Goal: Communication & Community: Answer question/provide support

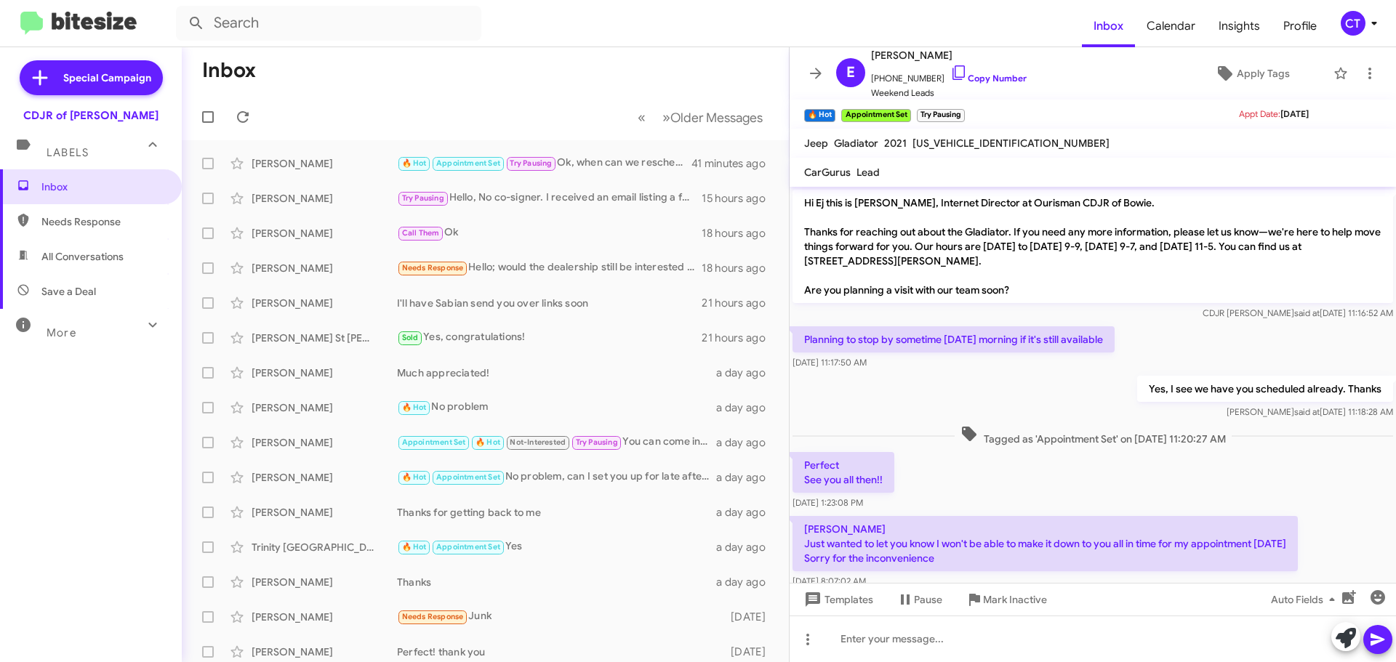
scroll to position [55, 0]
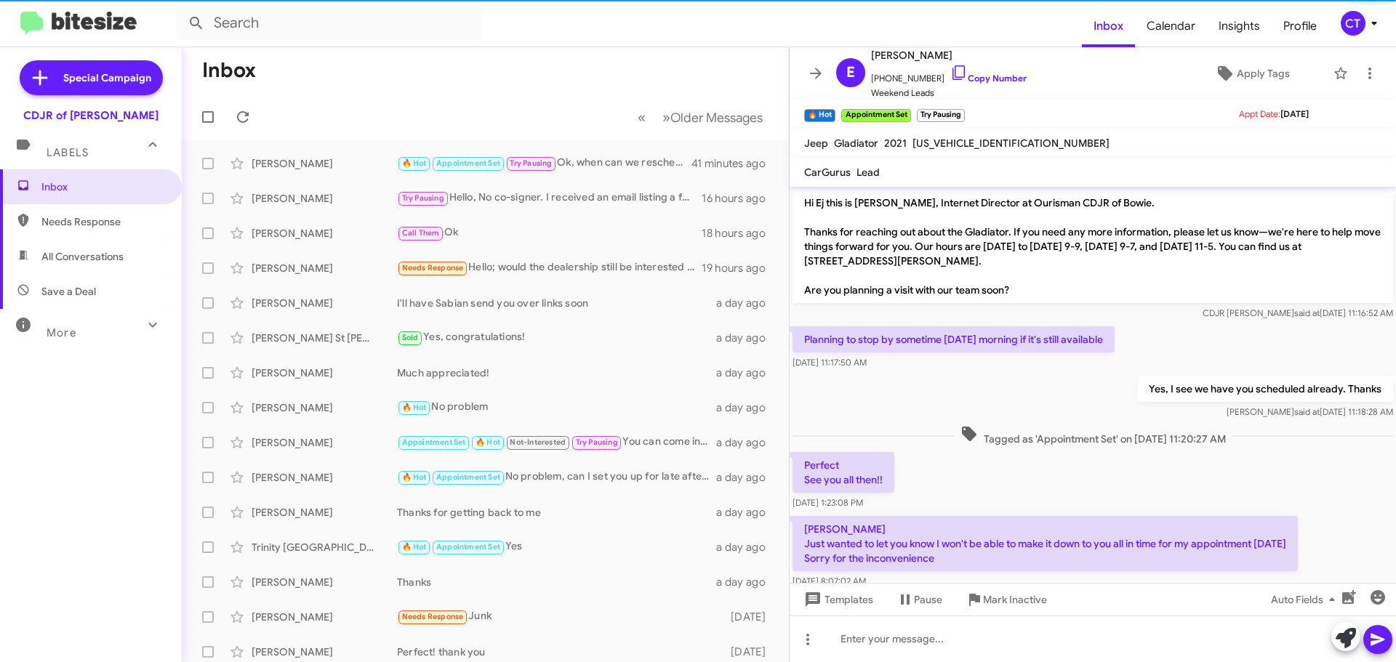
scroll to position [55, 0]
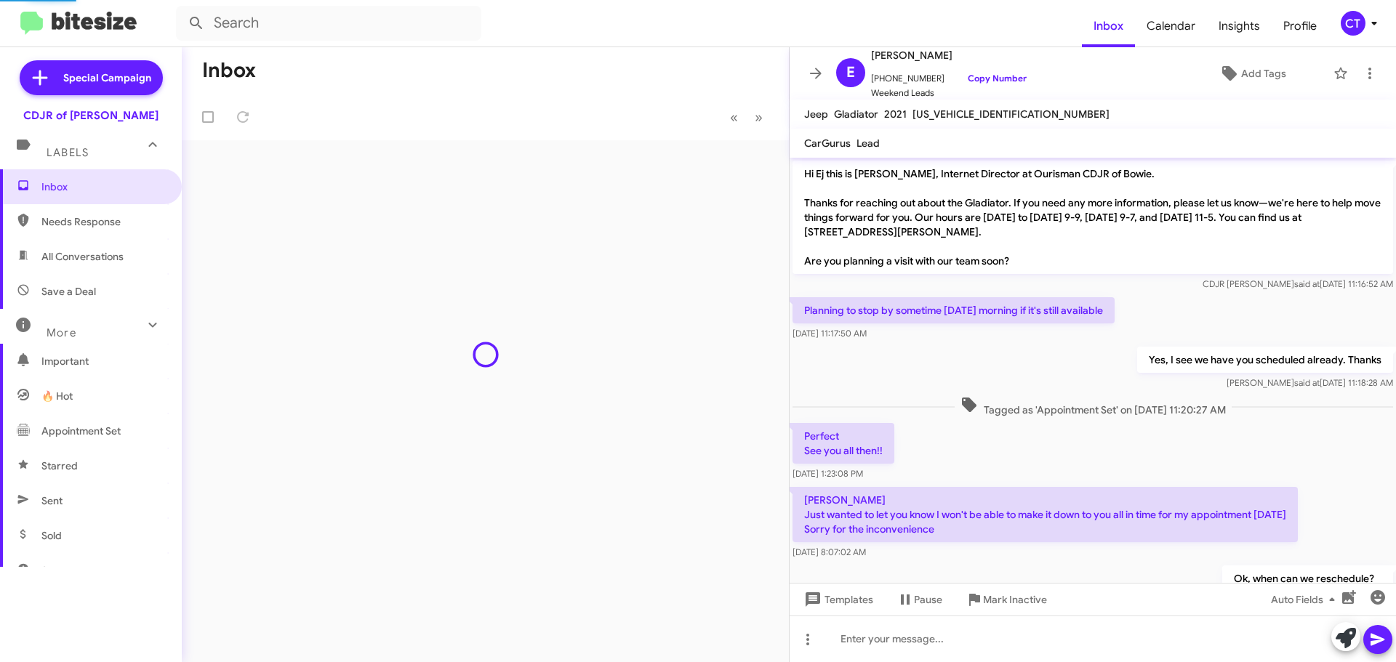
scroll to position [55, 0]
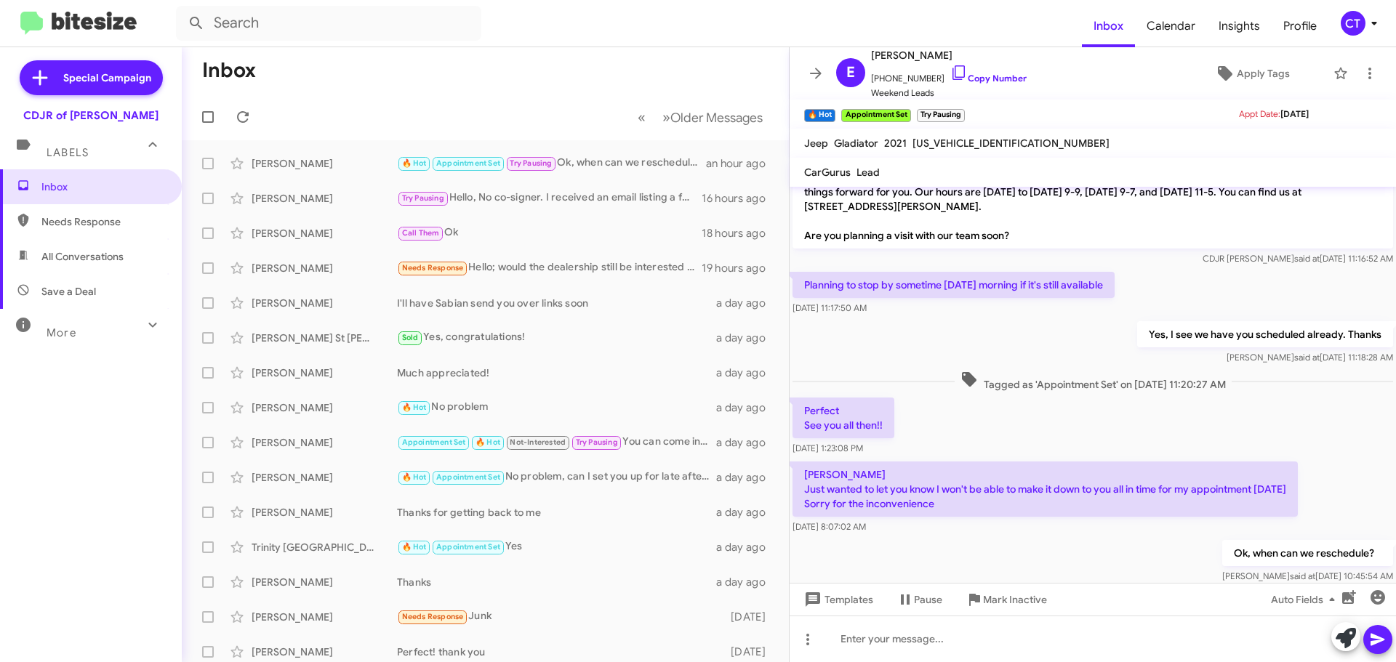
click at [1366, 32] on span "CT" at bounding box center [1362, 23] width 44 height 25
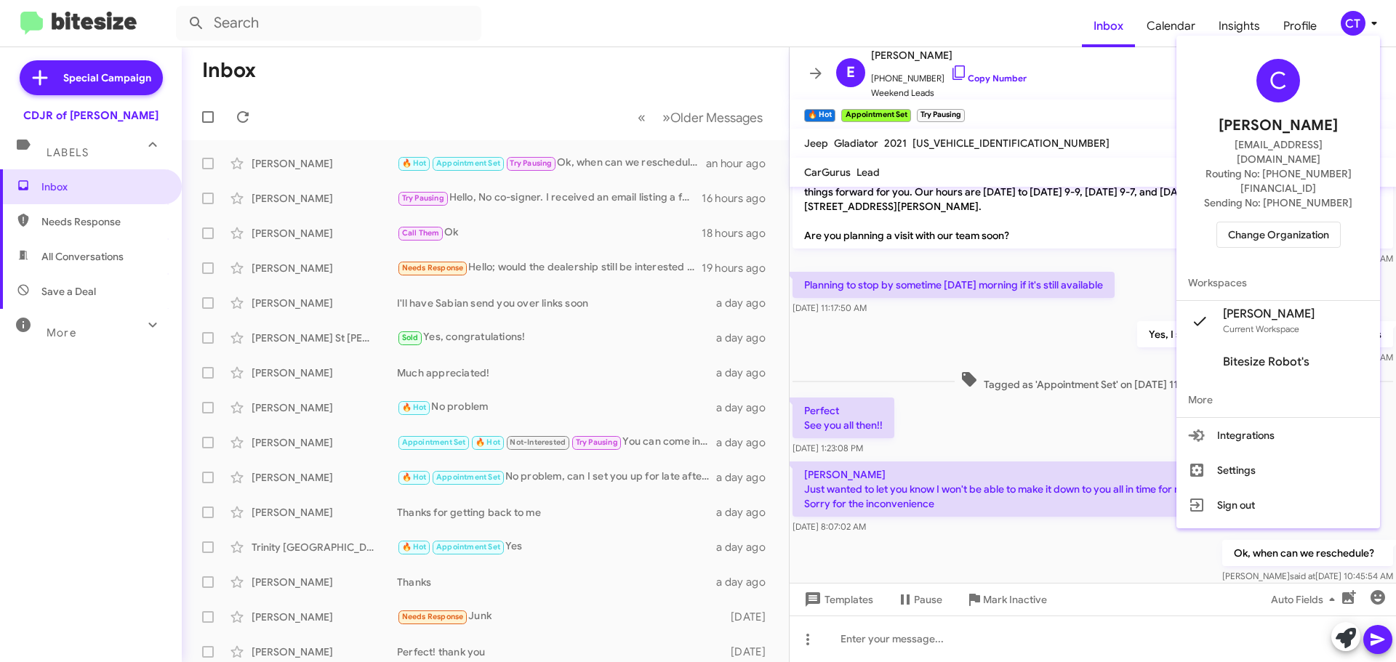
click at [1261, 219] on div "C Ciara Taylor ctaylor@ourismancars.com Routing No: +1 (240) 533-1200 Sending N…" at bounding box center [1278, 153] width 204 height 224
click at [1250, 222] on span "Change Organization" at bounding box center [1278, 234] width 101 height 25
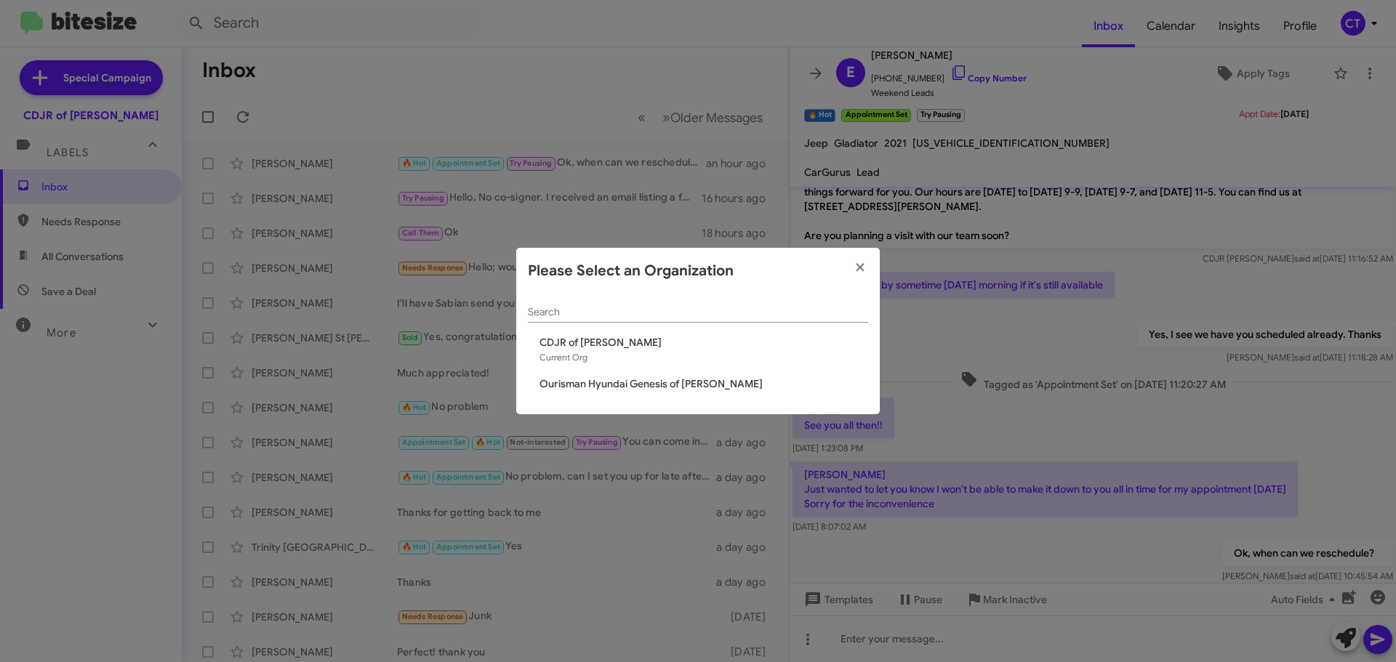
click at [567, 390] on span "Ourisman Hyundai Genesis of [PERSON_NAME]" at bounding box center [703, 384] width 329 height 15
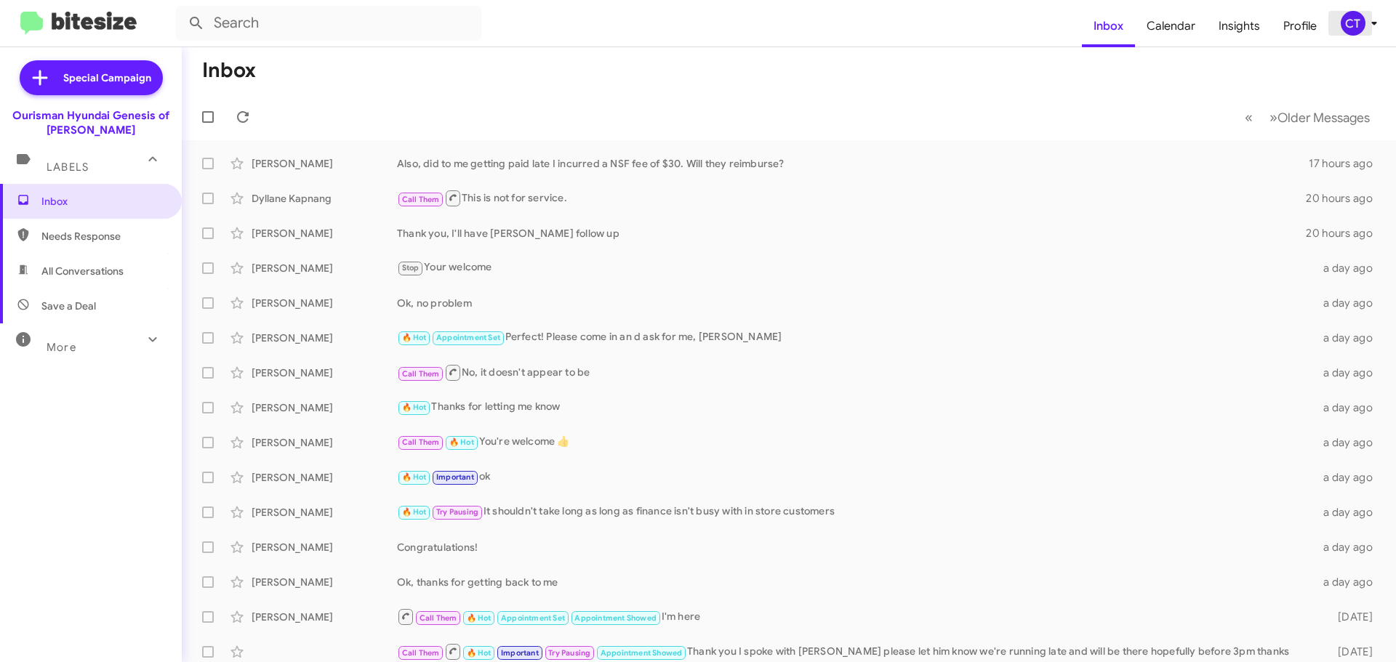
click at [1356, 26] on div "CT" at bounding box center [1353, 23] width 25 height 25
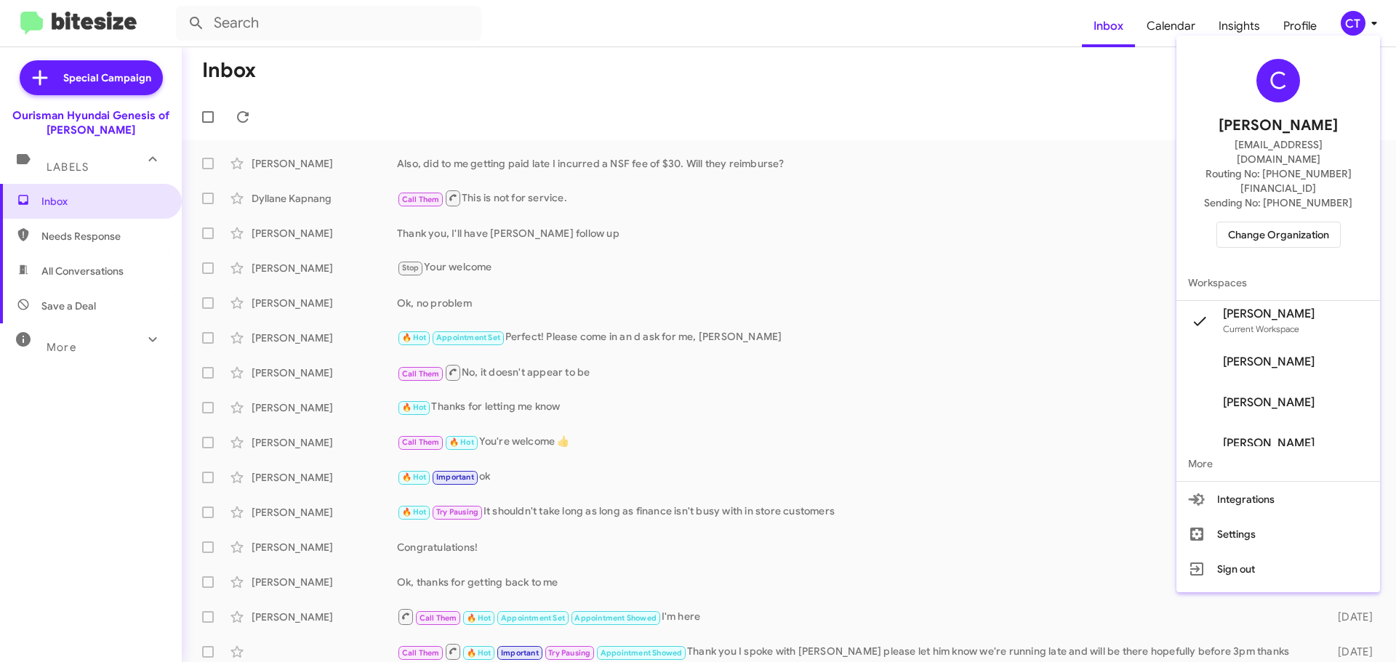
click at [1260, 222] on span "Change Organization" at bounding box center [1278, 234] width 101 height 25
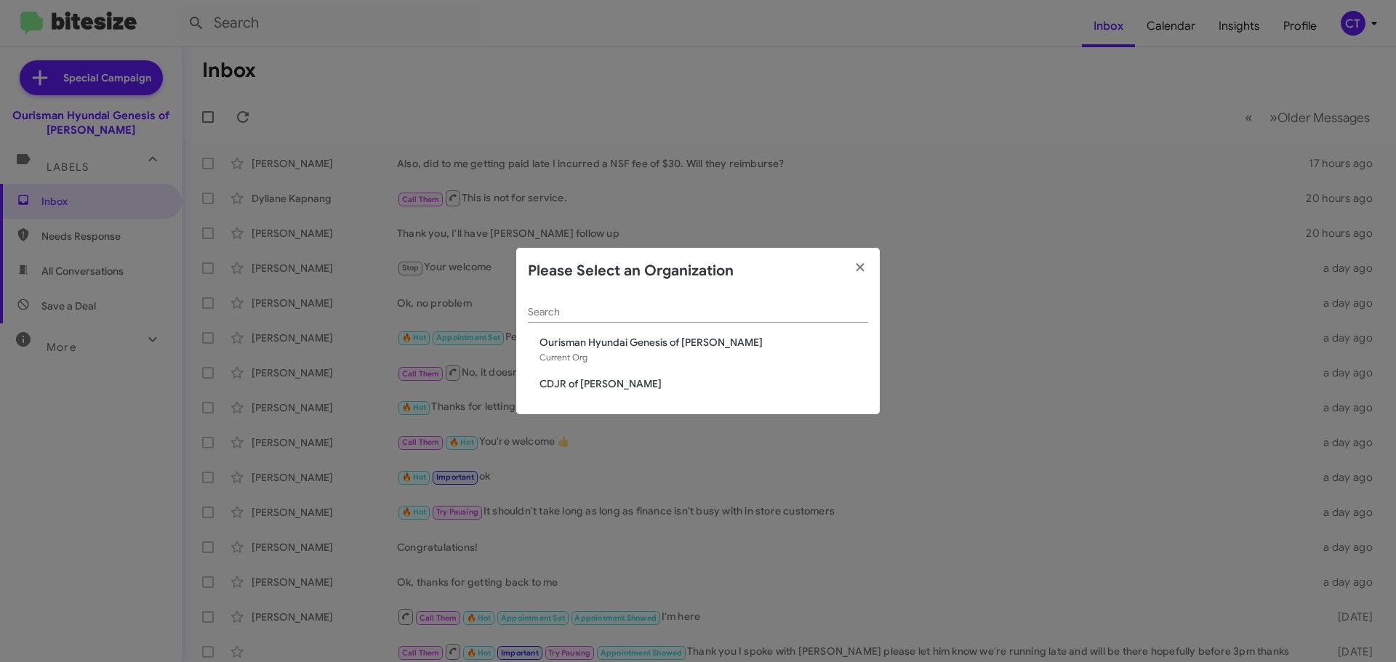
click at [597, 381] on span "CDJR of [PERSON_NAME]" at bounding box center [703, 384] width 329 height 15
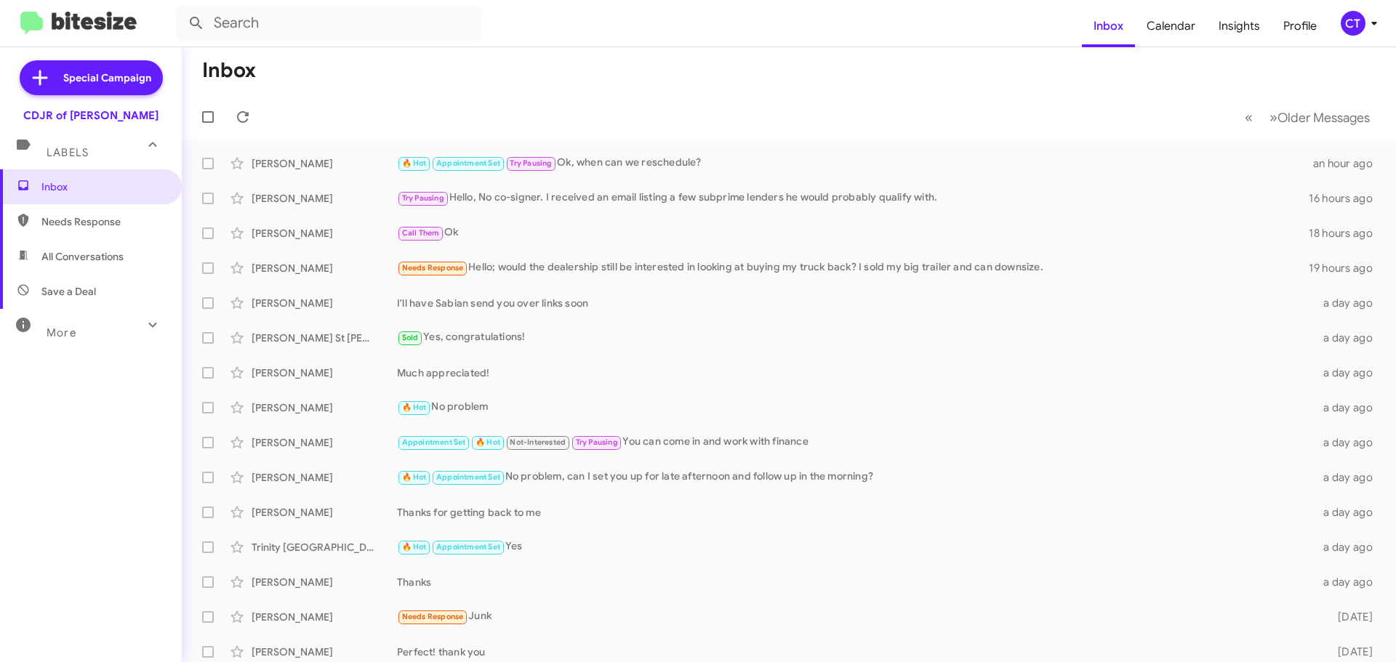
click at [1378, 23] on icon at bounding box center [1373, 23] width 17 height 17
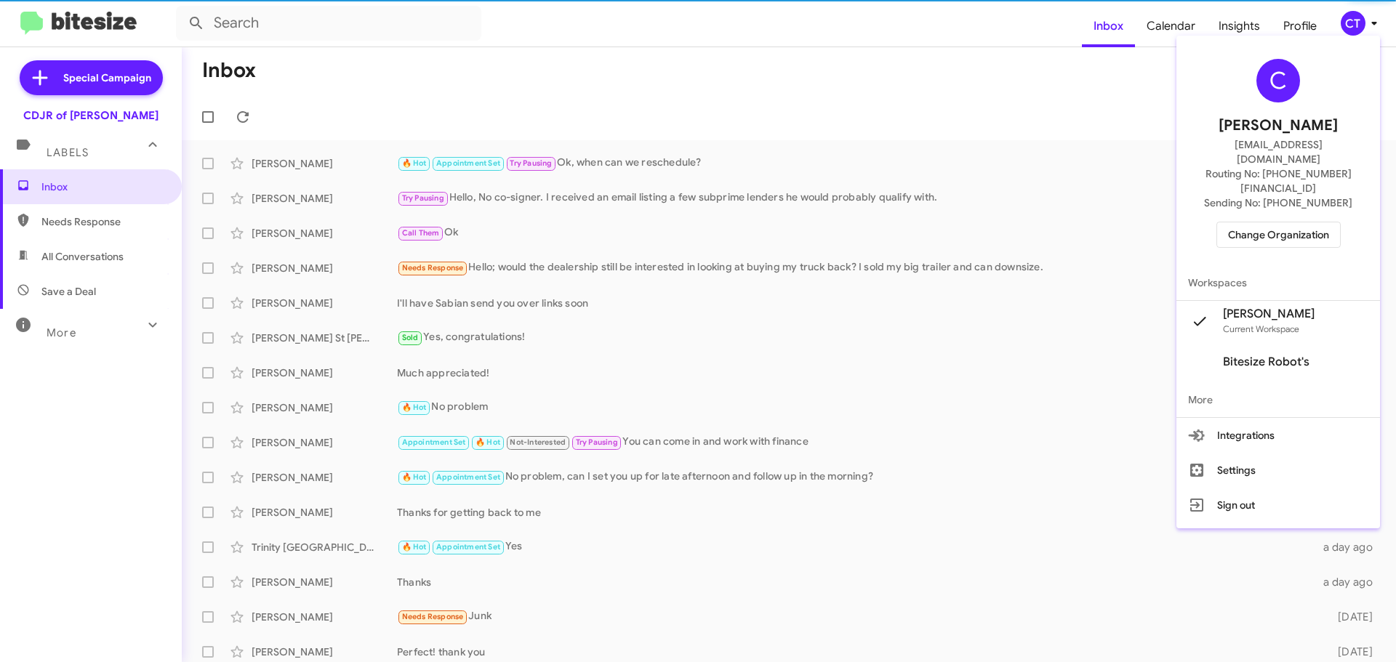
click at [1269, 222] on span "Change Organization" at bounding box center [1278, 234] width 101 height 25
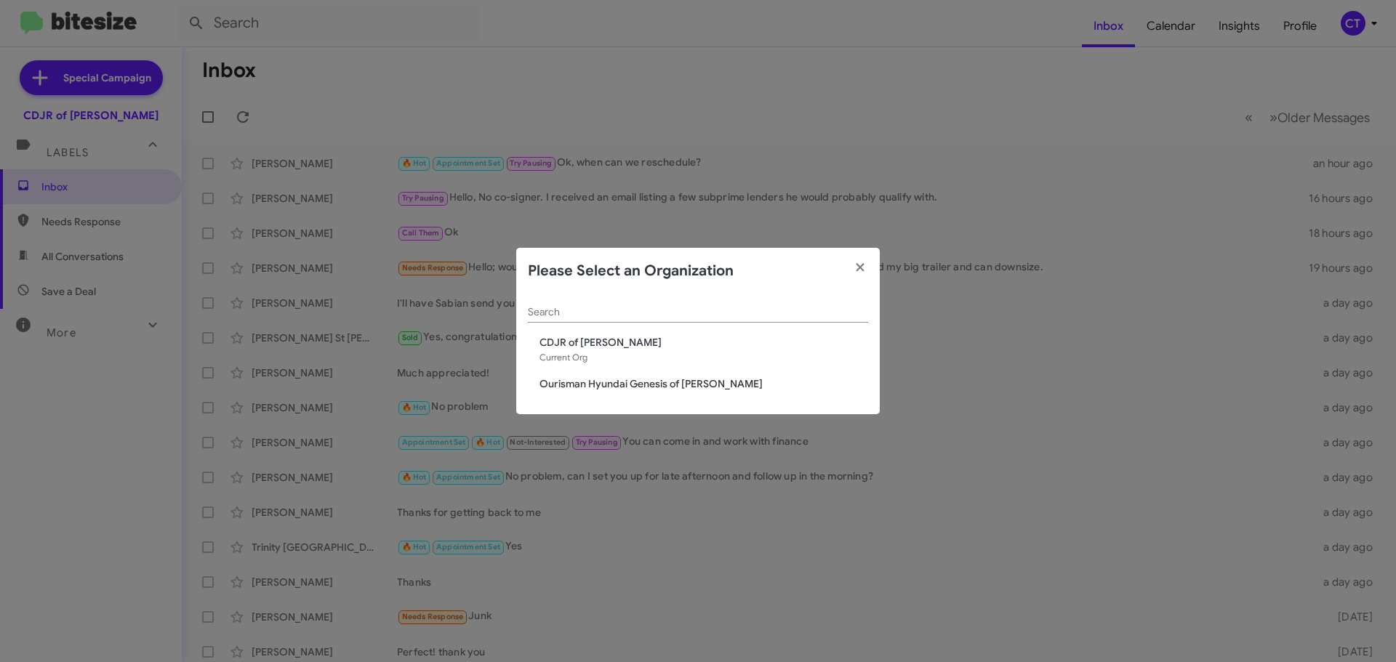
click at [570, 386] on span "Ourisman Hyundai Genesis of [PERSON_NAME]" at bounding box center [703, 384] width 329 height 15
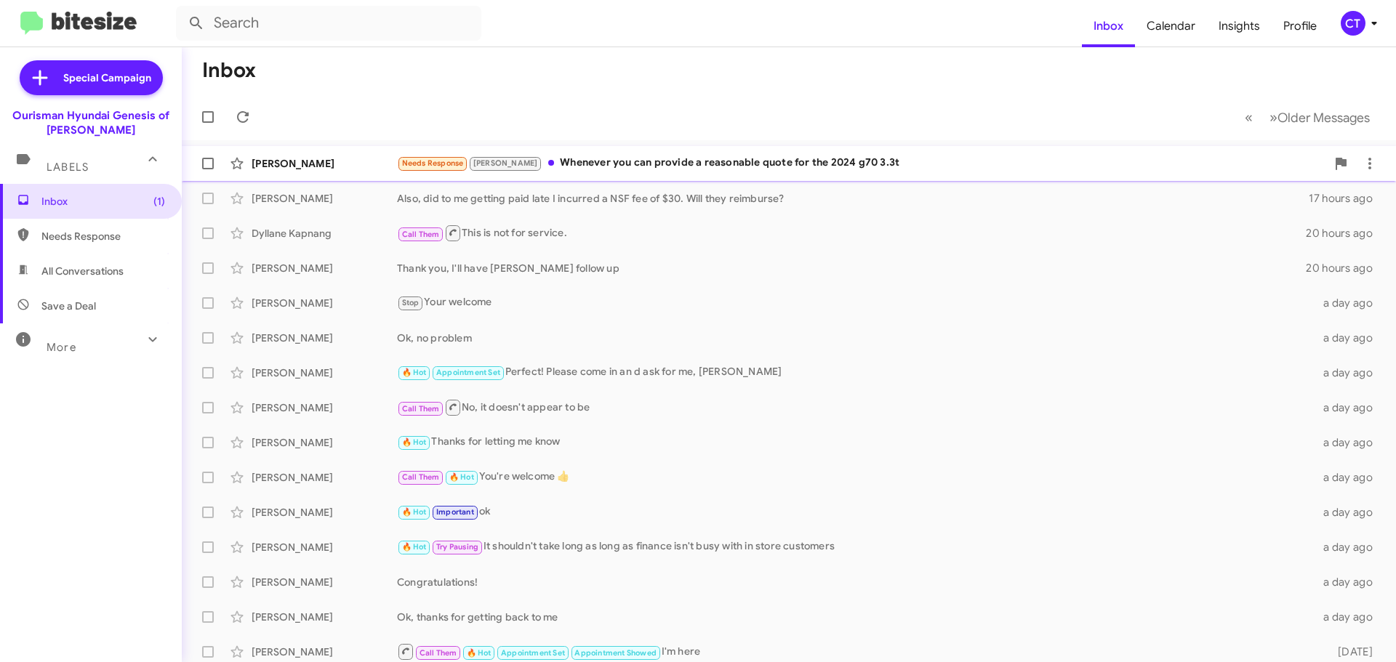
click at [613, 157] on div "Needs Response Stephanie Whenever you can provide a reasonable quote for the 20…" at bounding box center [861, 163] width 929 height 17
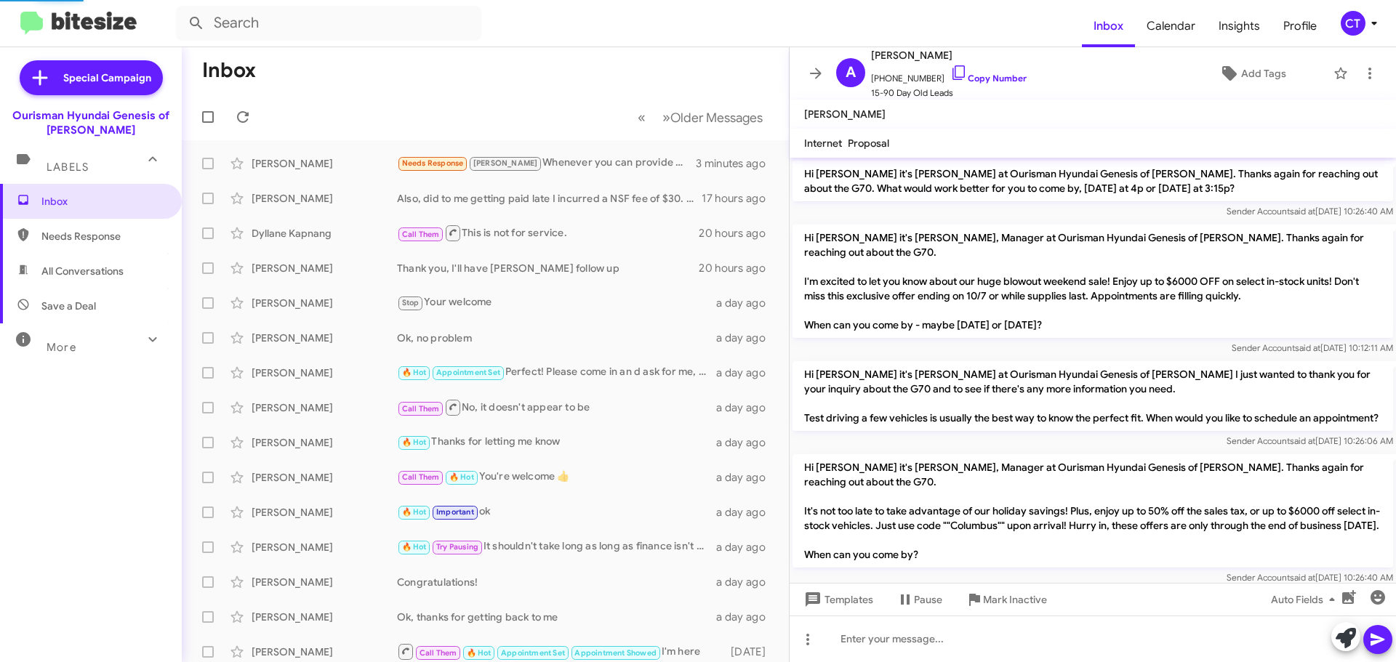
scroll to position [1544, 0]
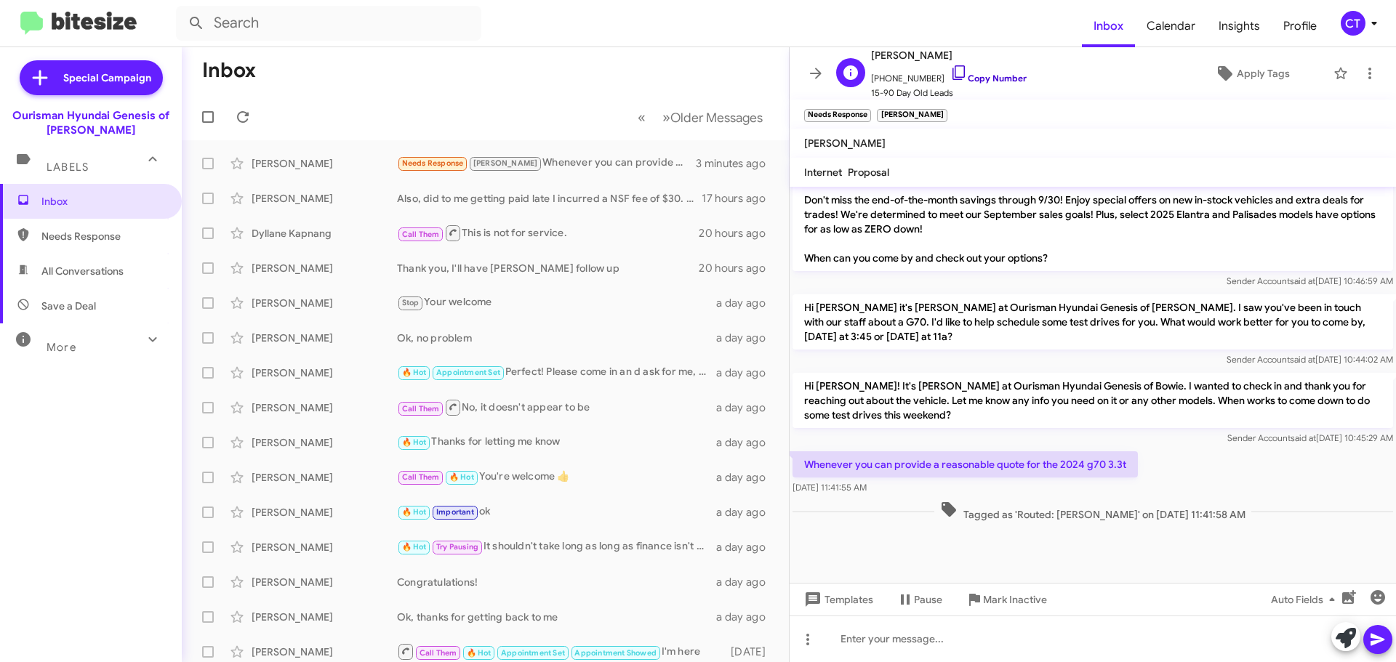
click at [950, 73] on icon at bounding box center [958, 72] width 17 height 17
click at [1361, 65] on icon at bounding box center [1369, 73] width 17 height 17
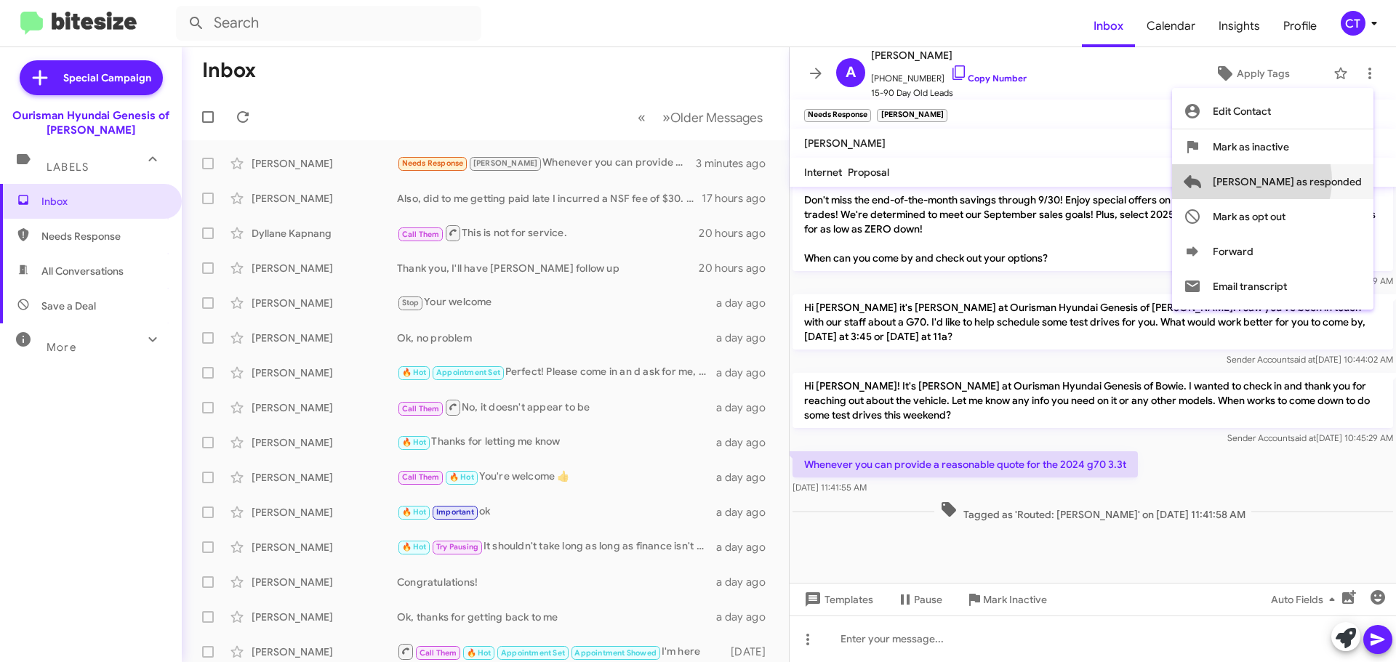
click at [1309, 180] on span "Mark as responded" at bounding box center [1287, 181] width 149 height 35
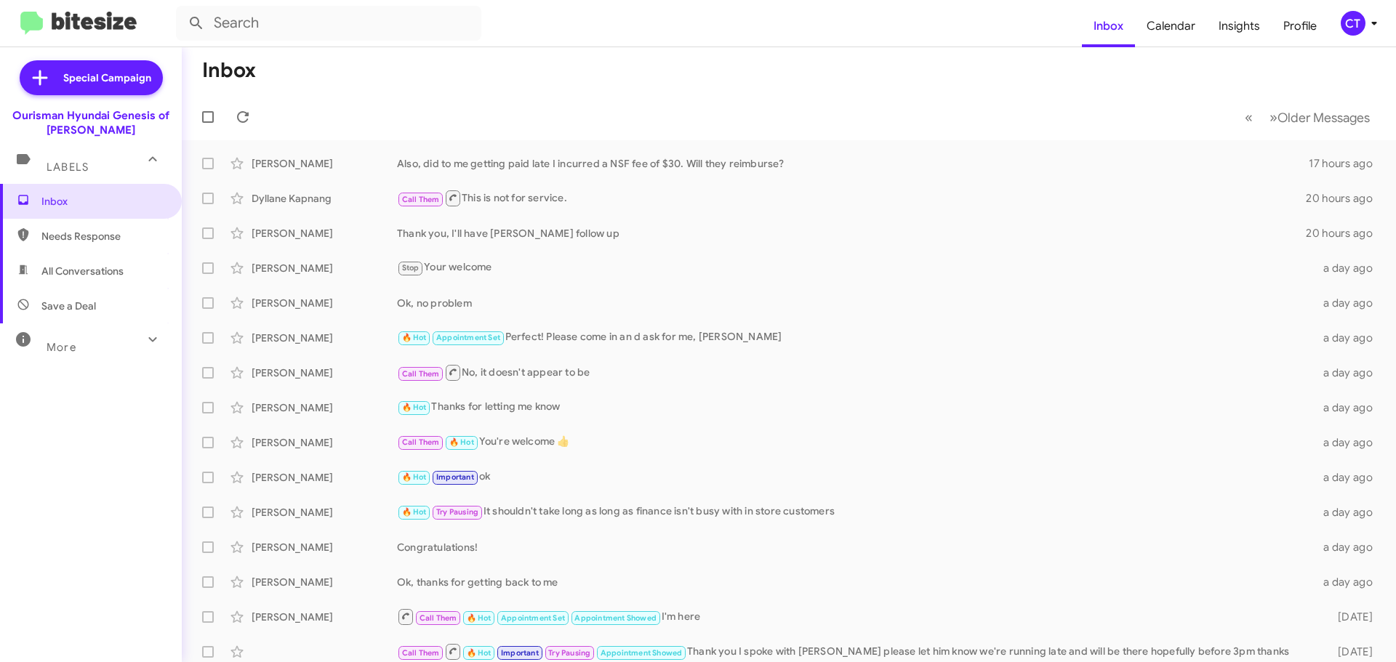
click at [58, 236] on span "Needs Response" at bounding box center [103, 236] width 124 height 15
type input "in:needs-response"
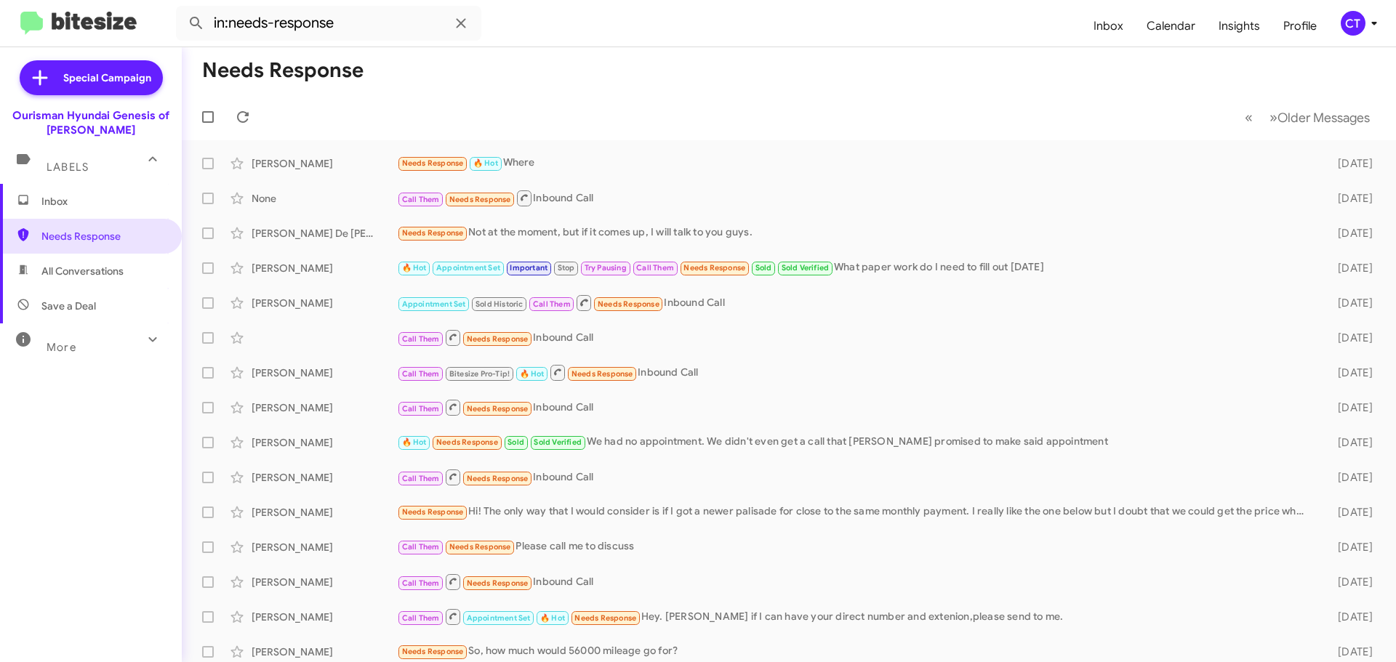
click at [75, 203] on span "Inbox" at bounding box center [103, 201] width 124 height 15
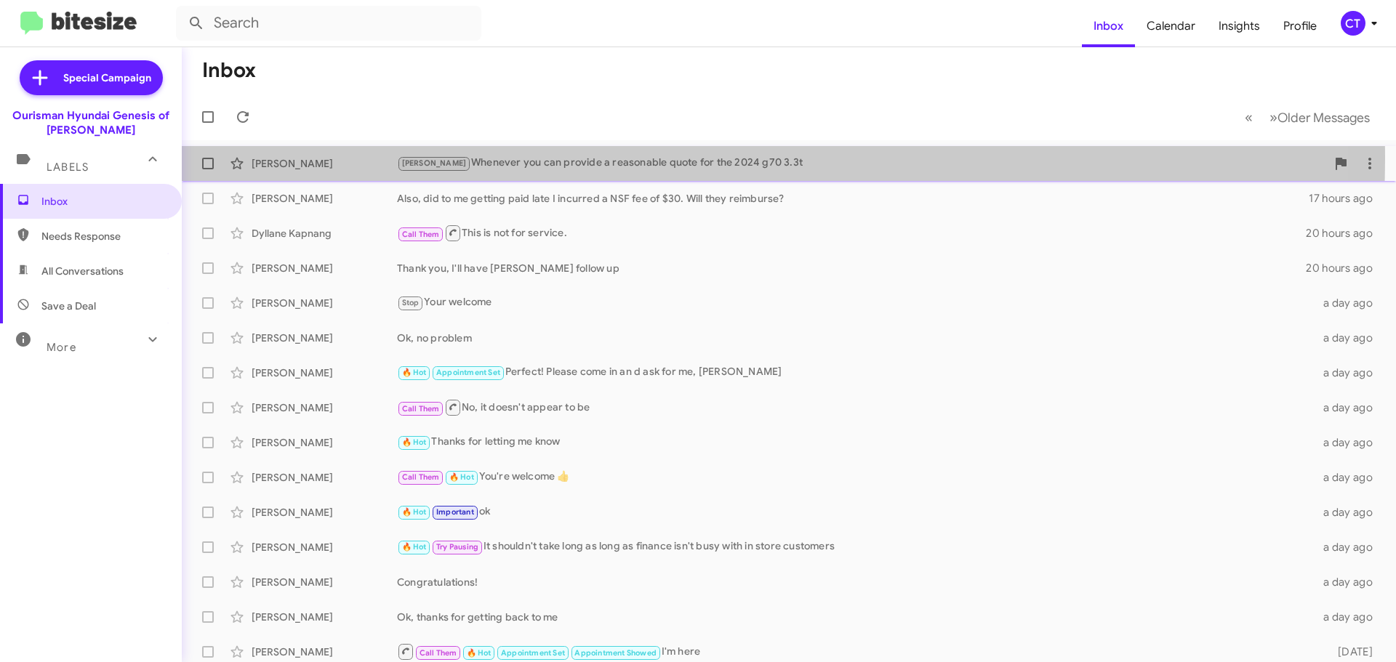
click at [627, 158] on div "Stephanie Whenever you can provide a reasonable quote for the 2024 g70 3.3t" at bounding box center [861, 163] width 929 height 17
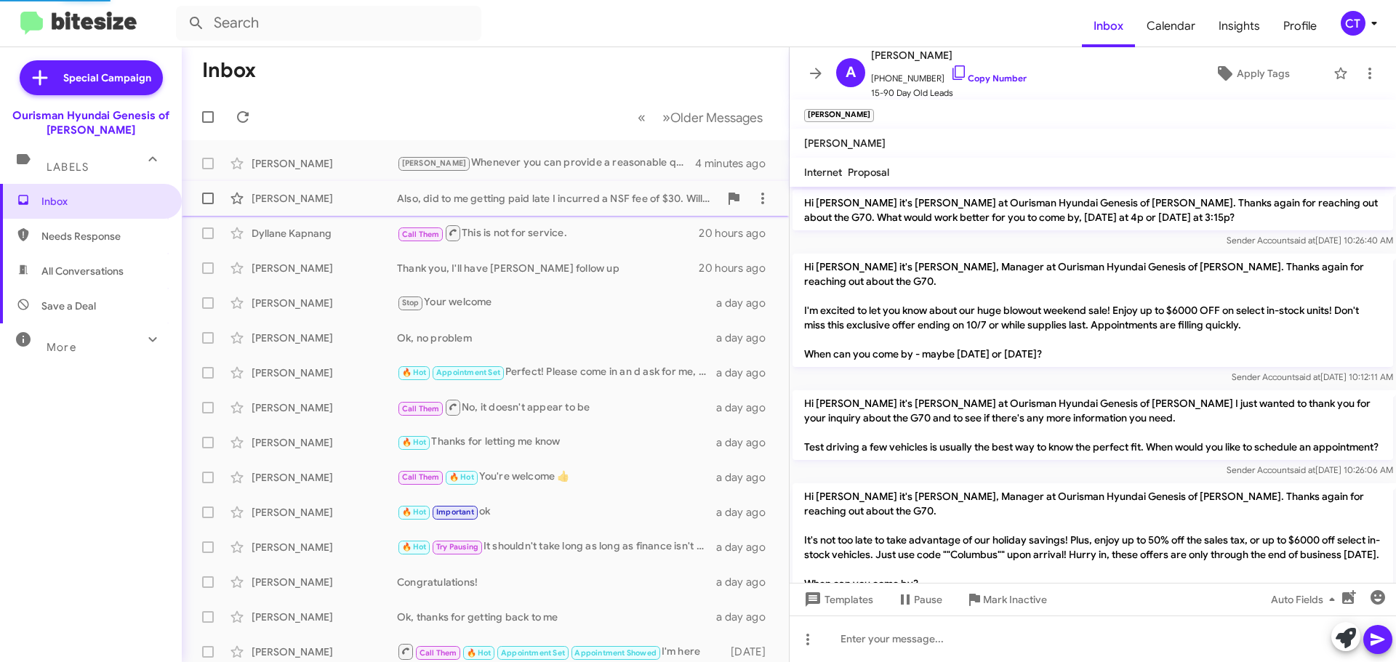
scroll to position [1544, 0]
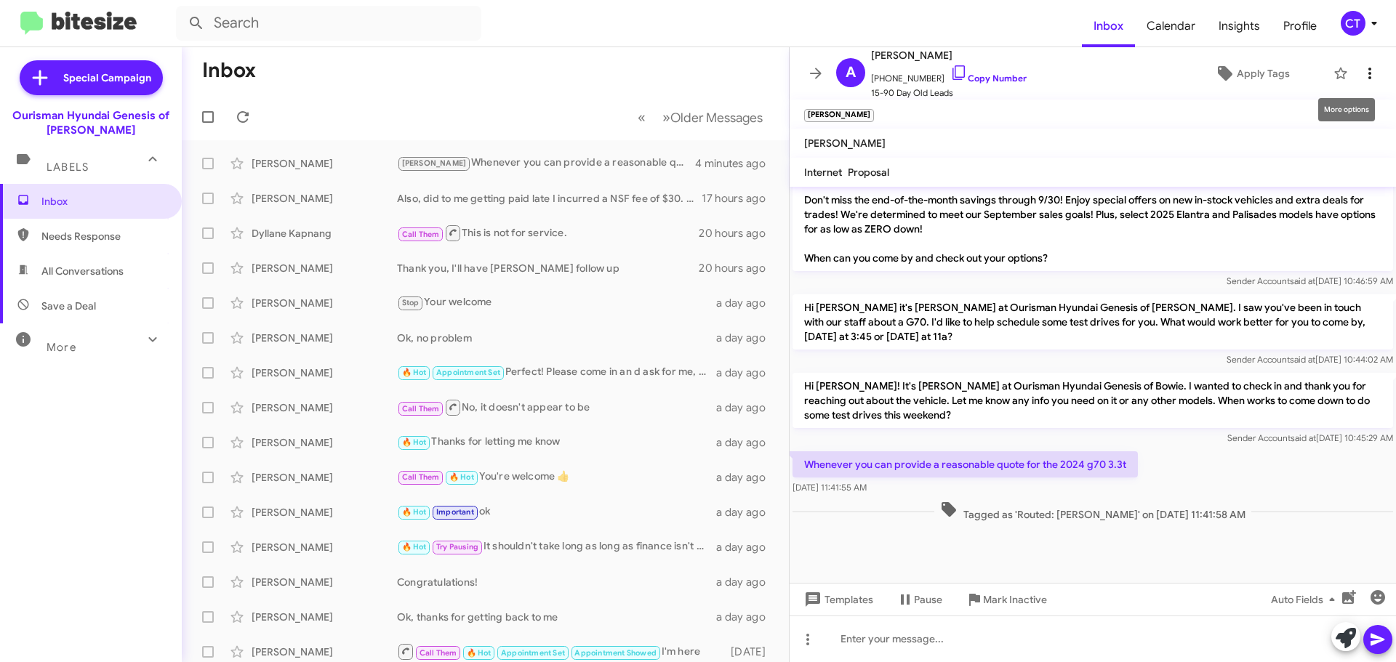
click at [1361, 69] on icon at bounding box center [1369, 73] width 17 height 17
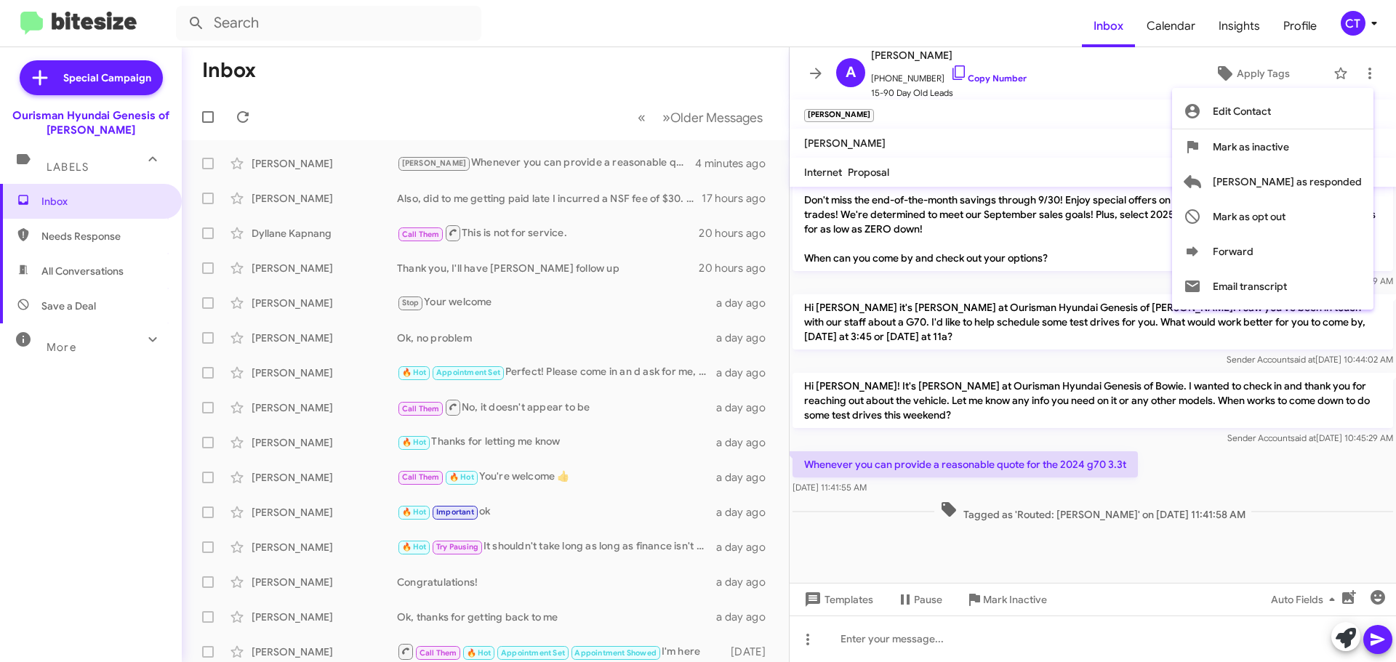
click at [1261, 74] on div at bounding box center [698, 331] width 1396 height 662
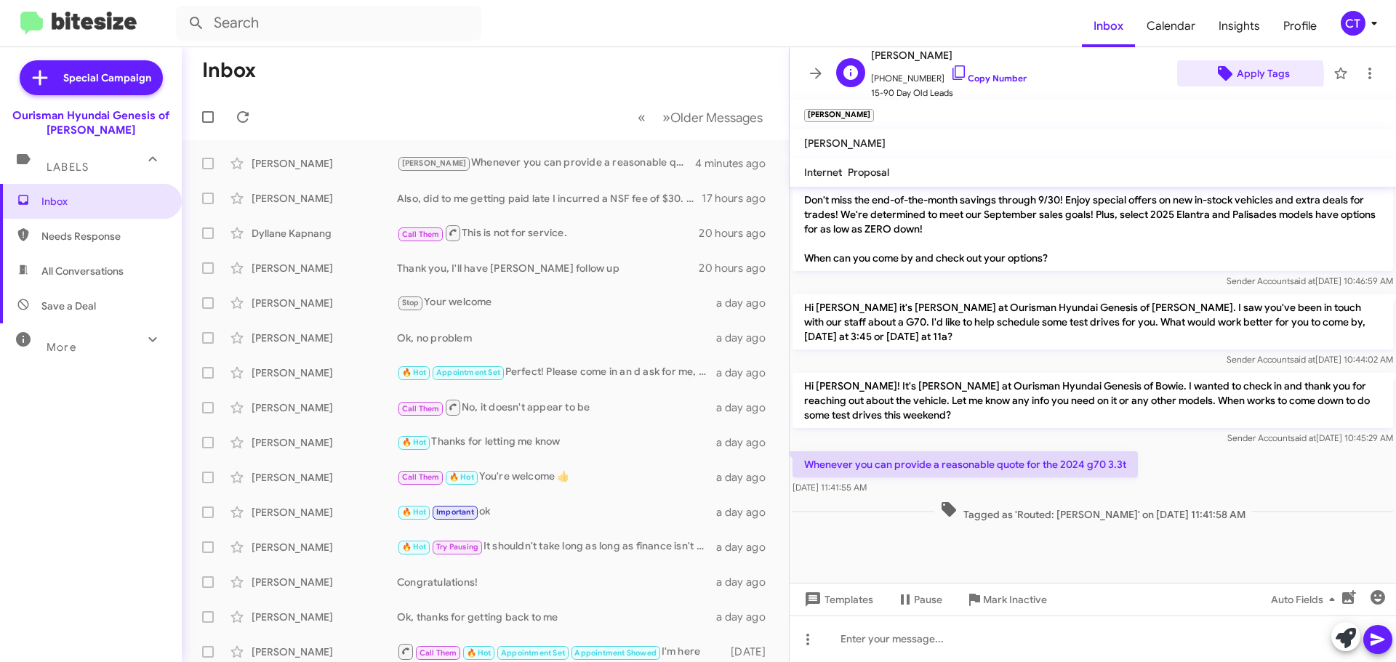
click at [1224, 76] on icon at bounding box center [1224, 73] width 17 height 17
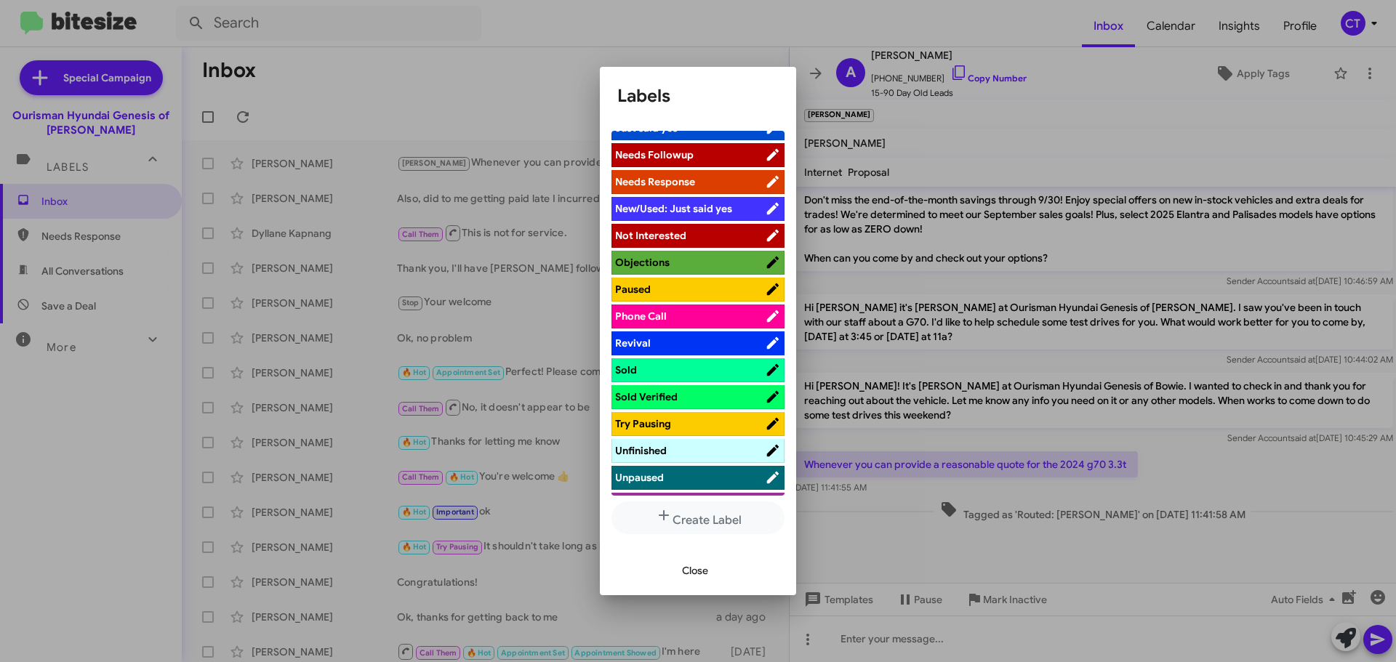
scroll to position [497, 0]
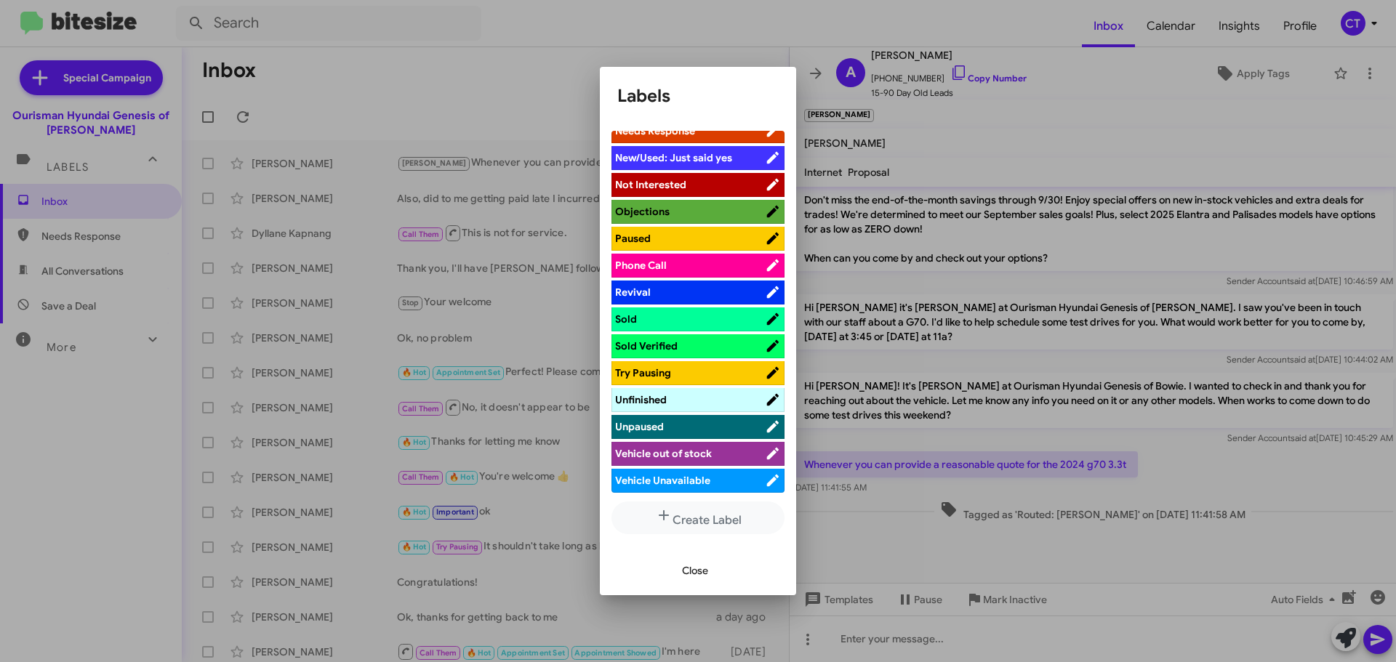
click at [664, 204] on li "Objections" at bounding box center [697, 212] width 173 height 24
click at [654, 214] on span "Objections" at bounding box center [642, 211] width 55 height 13
click at [688, 569] on span "Close" at bounding box center [695, 571] width 26 height 26
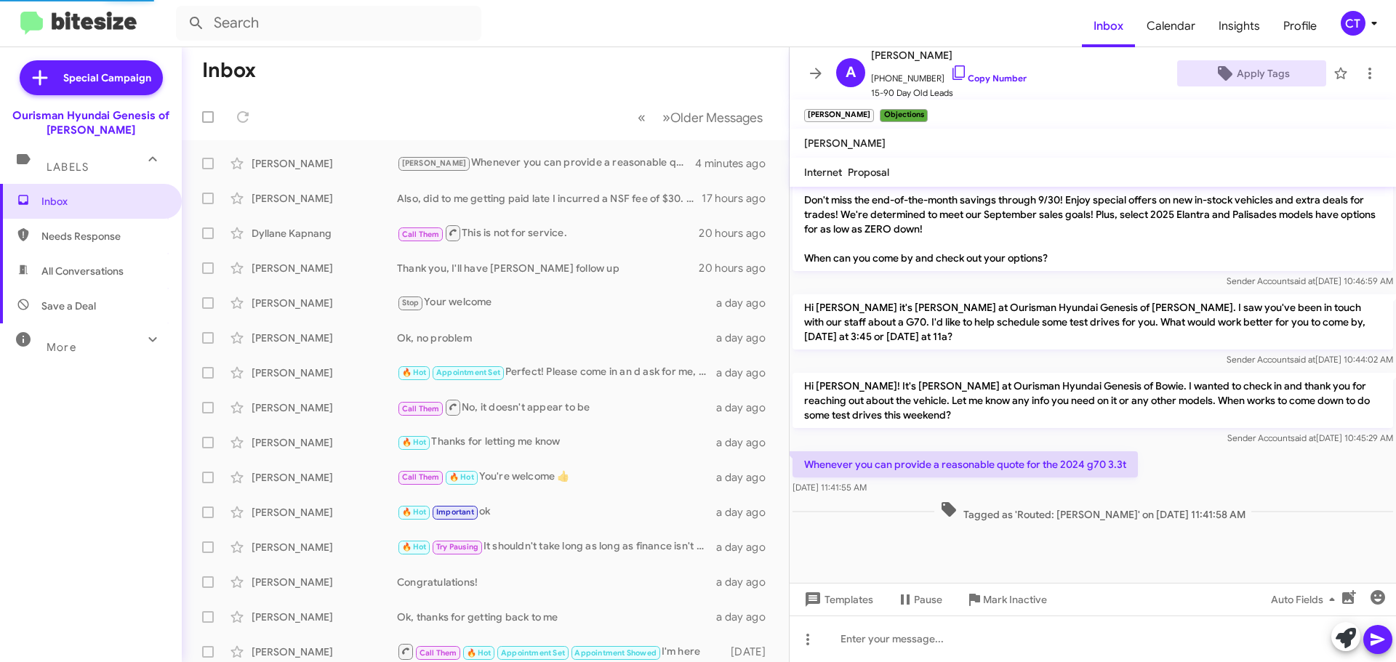
click at [1368, 23] on icon at bounding box center [1373, 23] width 17 height 17
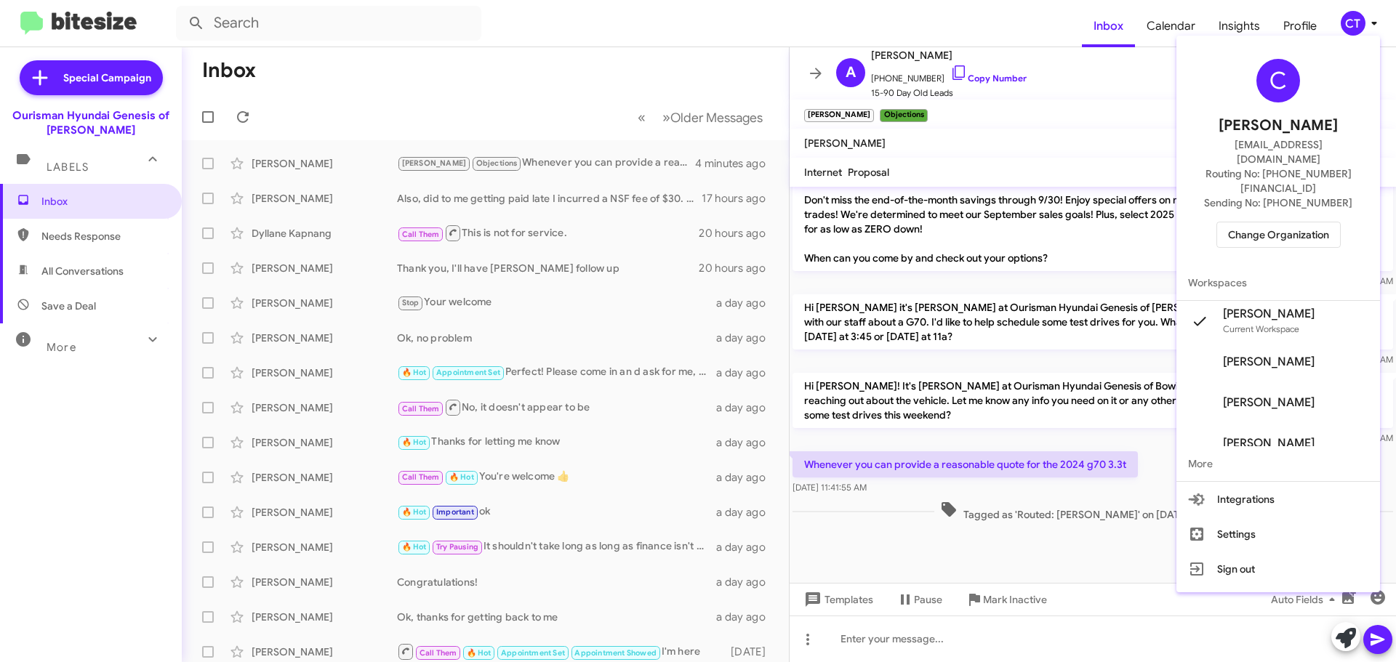
click at [1267, 225] on div "C Ciara Taylor ctaylor@ourismancars.com Routing No: +1 (301) 390-0880 Sending N…" at bounding box center [1278, 153] width 204 height 224
click at [1267, 222] on span "Change Organization" at bounding box center [1278, 234] width 101 height 25
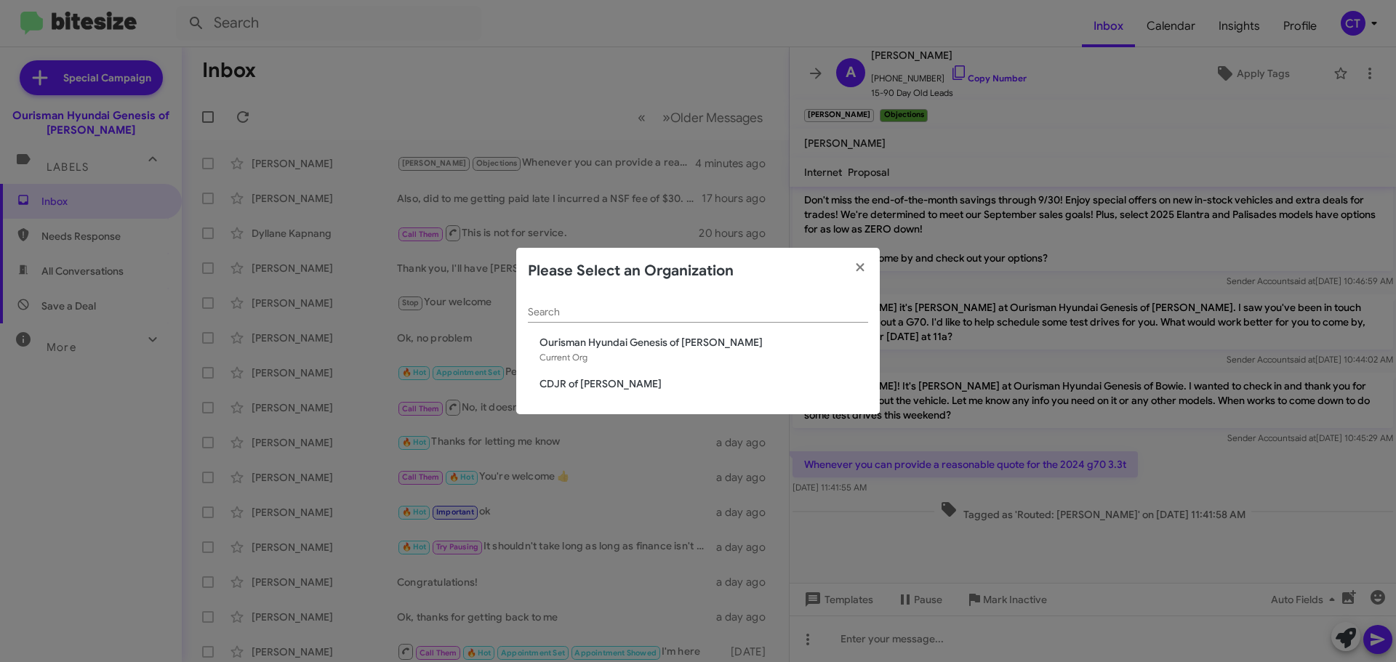
click at [565, 391] on span "CDJR of [PERSON_NAME]" at bounding box center [703, 384] width 329 height 15
